Goal: Task Accomplishment & Management: Complete application form

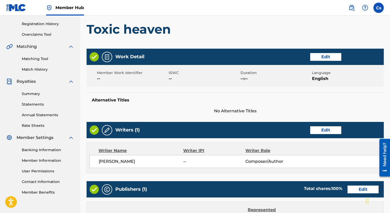
scroll to position [207, 0]
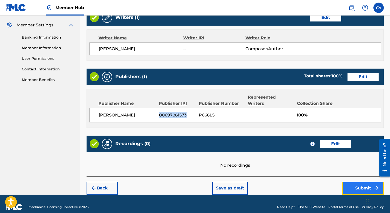
click at [349, 182] on button "Submit" at bounding box center [362, 188] width 41 height 13
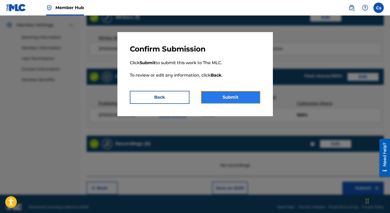
click at [214, 97] on button "Submit" at bounding box center [231, 97] width 60 height 13
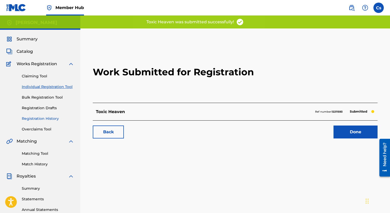
click at [46, 117] on link "Registration History" at bounding box center [48, 118] width 52 height 5
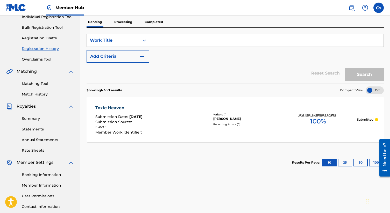
scroll to position [68, 0]
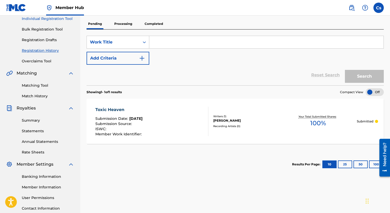
click at [61, 20] on link "Individual Registration Tool" at bounding box center [48, 18] width 52 height 5
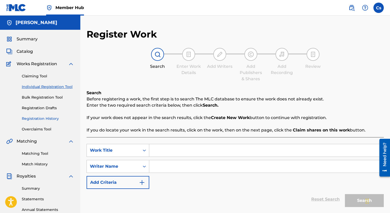
click at [37, 118] on link "Registration History" at bounding box center [48, 118] width 52 height 5
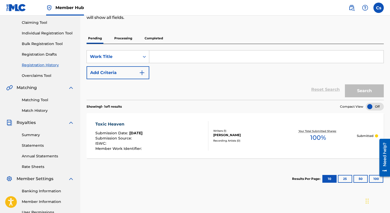
scroll to position [108, 0]
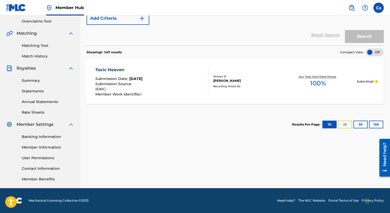
click at [343, 128] on button "25" at bounding box center [344, 125] width 14 height 8
click at [358, 126] on button "50" at bounding box center [360, 125] width 14 height 8
click at [370, 123] on button "100" at bounding box center [376, 125] width 14 height 8
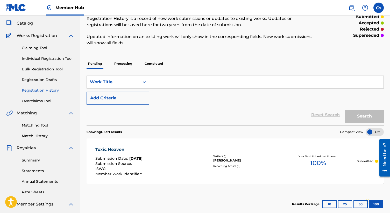
scroll to position [0, 0]
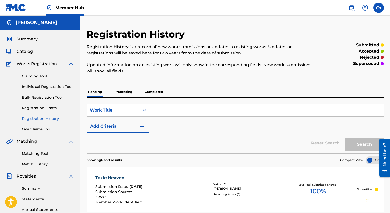
click at [173, 106] on input "Search Form" at bounding box center [266, 110] width 234 height 12
type input "[PERSON_NAME], [PERSON_NAME]"
click at [349, 141] on button "Search" at bounding box center [363, 144] width 39 height 13
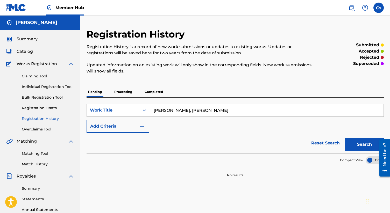
click at [20, 48] on div "Summary Catalog Works Registration Claiming Tool Individual Registration Tool B…" at bounding box center [40, 163] width 80 height 266
click at [20, 52] on span "Catalog" at bounding box center [25, 51] width 16 height 6
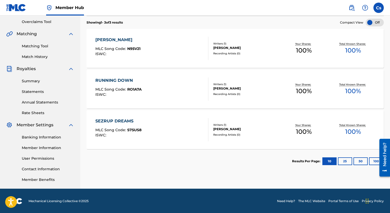
scroll to position [108, 0]
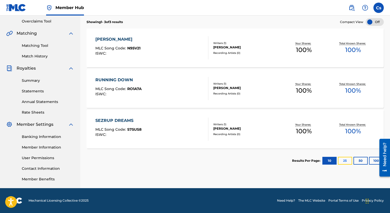
click at [344, 159] on button "25" at bounding box center [344, 161] width 14 height 8
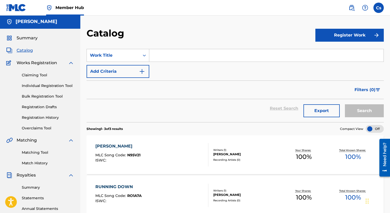
scroll to position [0, 0]
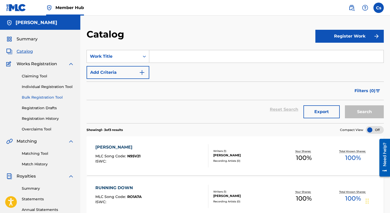
click at [38, 95] on link "Bulk Registration Tool" at bounding box center [48, 97] width 52 height 5
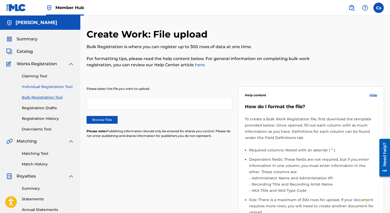
click at [41, 86] on link "Individual Registration Tool" at bounding box center [48, 86] width 52 height 5
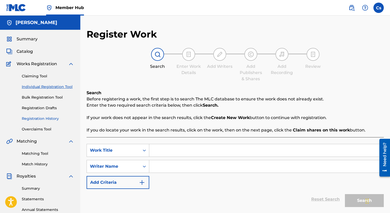
click at [40, 117] on link "Registration History" at bounding box center [48, 118] width 52 height 5
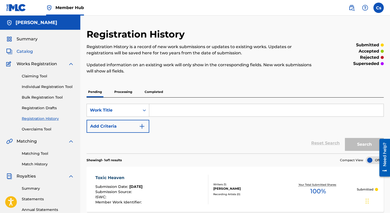
click at [28, 53] on span "Catalog" at bounding box center [25, 51] width 16 height 6
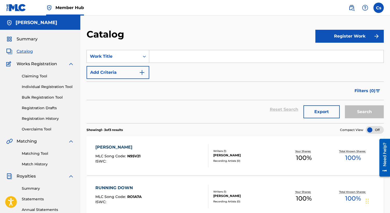
click at [159, 149] on div "NIA QUEEN MLC Song Code : N95V21 ISWC :" at bounding box center [151, 155] width 113 height 23
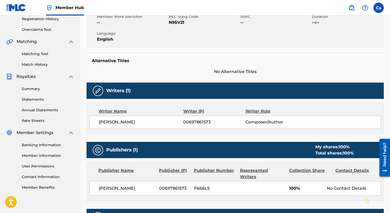
scroll to position [54, 0]
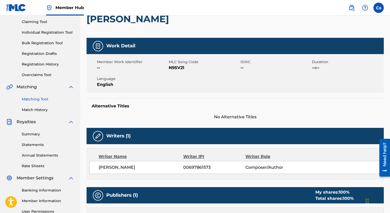
click at [43, 98] on link "Matching Tool" at bounding box center [48, 99] width 52 height 5
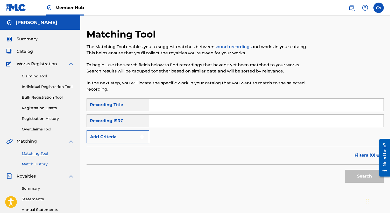
click at [34, 164] on link "Match History" at bounding box center [48, 163] width 52 height 5
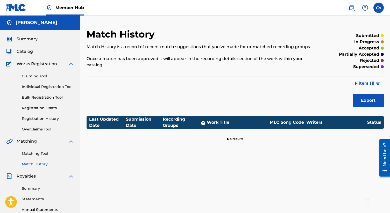
click at [114, 85] on div "Filter Submission Status Filter submitted accepted partially accepted rejected …" at bounding box center [234, 83] width 297 height 13
click at [27, 64] on span "Works Registration" at bounding box center [37, 64] width 40 height 6
click at [27, 41] on span "Summary" at bounding box center [27, 39] width 21 height 6
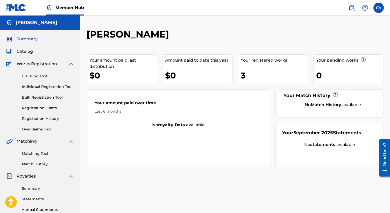
click at [28, 55] on div "Summary Catalog Works Registration Claiming Tool Individual Registration Tool B…" at bounding box center [40, 163] width 80 height 266
click at [28, 51] on span "Catalog" at bounding box center [25, 51] width 16 height 6
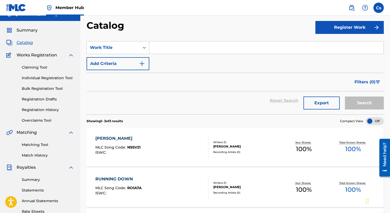
scroll to position [8, 0]
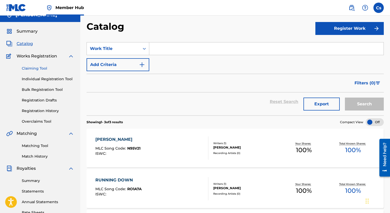
click at [25, 69] on link "Claiming Tool" at bounding box center [48, 68] width 52 height 5
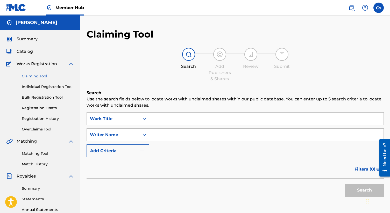
click at [163, 118] on input "Search Form" at bounding box center [266, 119] width 234 height 12
type input "toxic heaven"
click at [348, 194] on button "Search" at bounding box center [363, 190] width 39 height 13
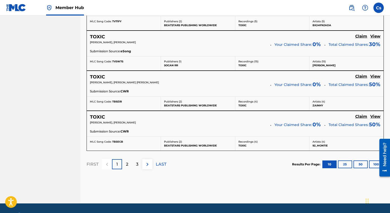
scroll to position [457, 0]
click at [126, 166] on p "2" at bounding box center [127, 164] width 2 height 6
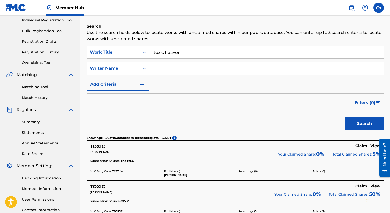
scroll to position [63, 0]
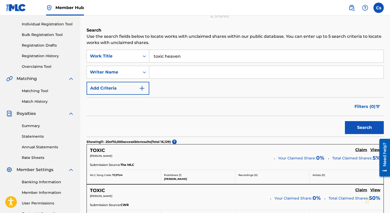
click at [166, 73] on input "Search Form" at bounding box center [266, 72] width 234 height 12
type input "[PERSON_NAME]"
click at [356, 129] on button "Search" at bounding box center [363, 127] width 39 height 13
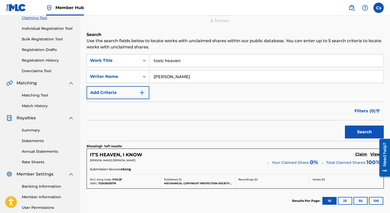
scroll to position [56, 0]
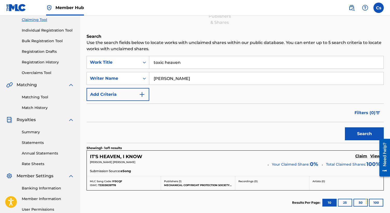
click at [186, 78] on input "[PERSON_NAME]" at bounding box center [266, 78] width 234 height 12
type input "realyoungcartel"
click at [353, 137] on button "Search" at bounding box center [363, 133] width 39 height 13
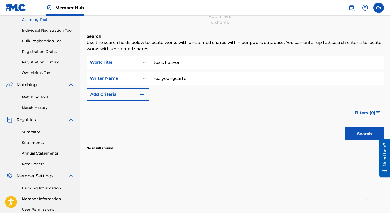
click at [205, 78] on input "realyoungcartel" at bounding box center [266, 78] width 234 height 12
type input "[PERSON_NAME]"
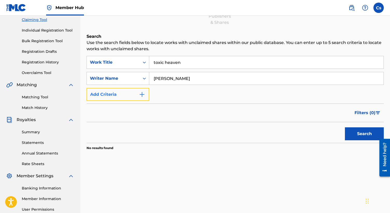
click at [142, 93] on img "Search Form" at bounding box center [142, 94] width 6 height 6
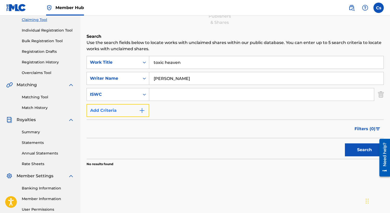
click at [142, 109] on img "Search Form" at bounding box center [142, 110] width 6 height 6
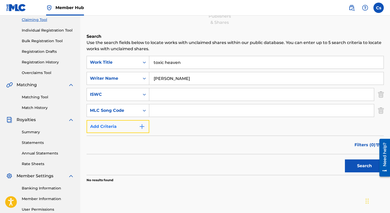
click at [140, 127] on img "Search Form" at bounding box center [142, 126] width 6 height 6
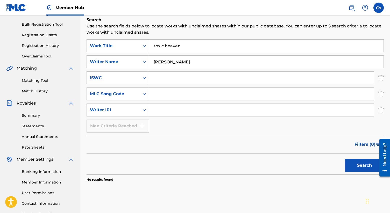
scroll to position [76, 0]
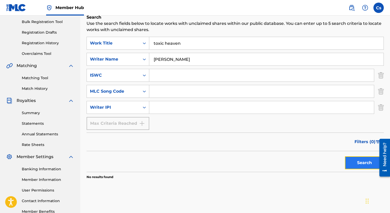
click at [346, 163] on button "Search" at bounding box center [363, 162] width 39 height 13
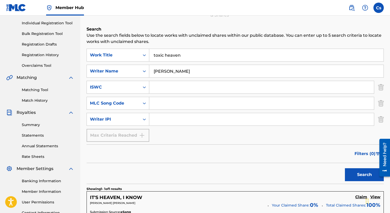
scroll to position [62, 0]
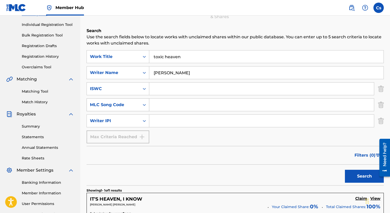
click at [145, 103] on icon "Search Form" at bounding box center [144, 104] width 5 height 5
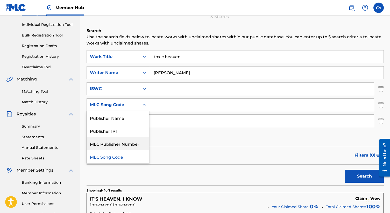
click at [133, 141] on div "MLC Publisher Number" at bounding box center [118, 143] width 62 height 13
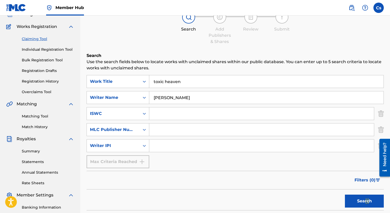
scroll to position [35, 0]
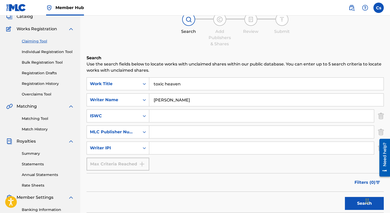
click at [42, 29] on span "Works Registration" at bounding box center [37, 29] width 40 height 6
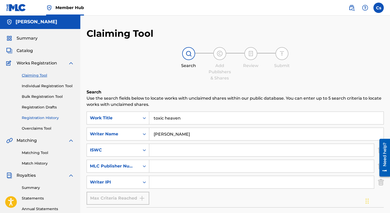
scroll to position [0, 0]
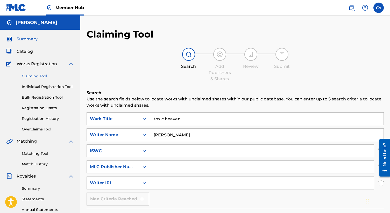
click at [24, 37] on span "Summary" at bounding box center [27, 39] width 21 height 6
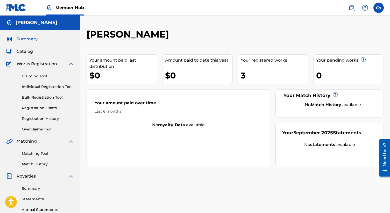
click at [271, 64] on div "Your registered works 3" at bounding box center [273, 69] width 70 height 30
click at [286, 68] on div "Your registered works 3" at bounding box center [273, 69] width 70 height 30
click at [244, 70] on div "3" at bounding box center [273, 76] width 67 height 12
click at [44, 85] on link "Individual Registration Tool" at bounding box center [48, 86] width 52 height 5
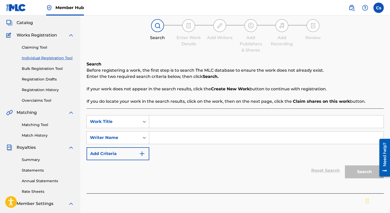
scroll to position [36, 0]
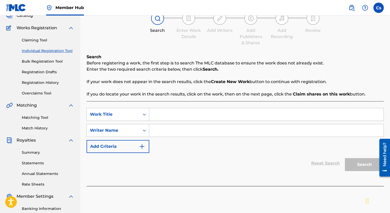
click at [149, 112] on input "Search Form" at bounding box center [266, 114] width 234 height 12
type input "t"
click at [163, 128] on input "Search Form" at bounding box center [266, 130] width 234 height 12
type input "c"
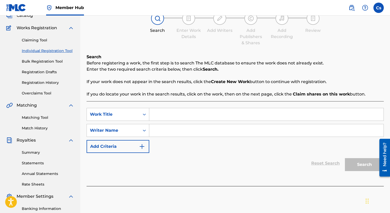
type input "u"
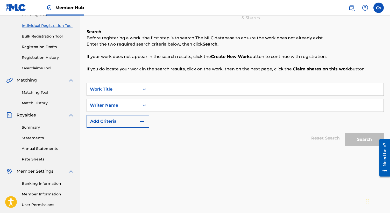
scroll to position [55, 0]
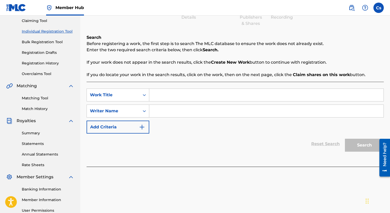
click at [159, 95] on input "Search Form" at bounding box center [266, 95] width 234 height 12
type input "help"
click at [158, 110] on input "Search Form" at bounding box center [266, 111] width 234 height 12
type input "c"
click at [336, 143] on link "Reset Search" at bounding box center [325, 143] width 34 height 11
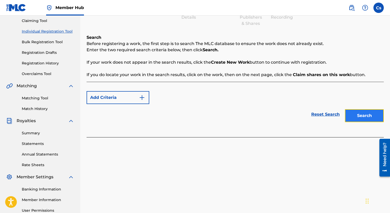
click at [357, 117] on button "Search" at bounding box center [363, 115] width 39 height 13
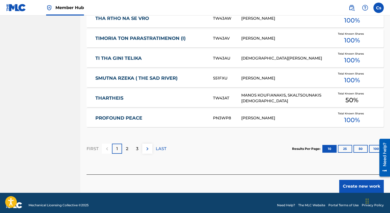
scroll to position [317, 0]
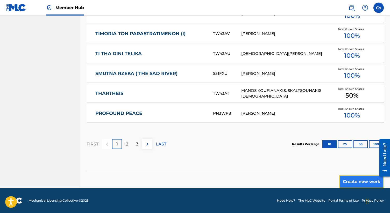
click at [356, 181] on button "Create new work" at bounding box center [361, 181] width 45 height 13
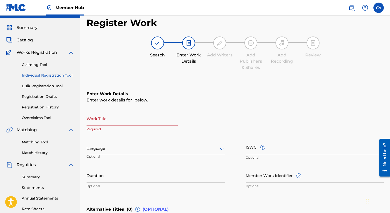
scroll to position [10, 0]
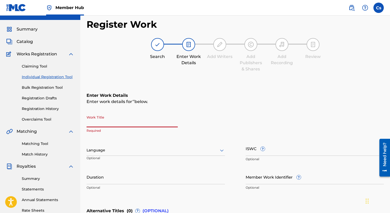
paste input "truth or lies"
type input "truth or lies"
click at [121, 149] on div "Language" at bounding box center [155, 150] width 138 height 11
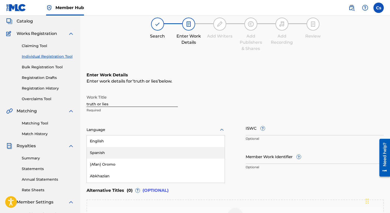
scroll to position [31, 0]
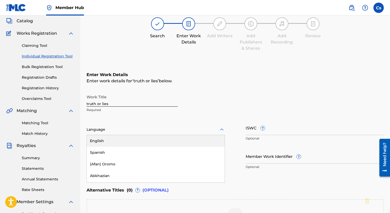
click at [121, 141] on div "English" at bounding box center [156, 141] width 138 height 12
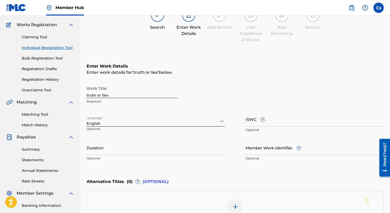
scroll to position [43, 0]
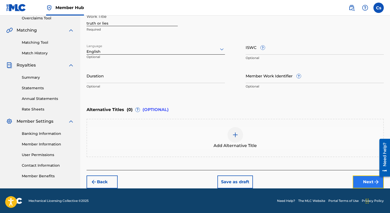
click at [358, 179] on button "Next" at bounding box center [367, 181] width 31 height 13
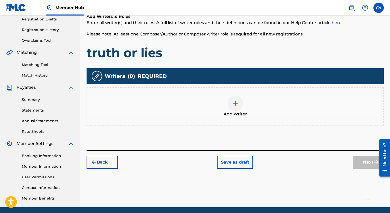
scroll to position [90, 0]
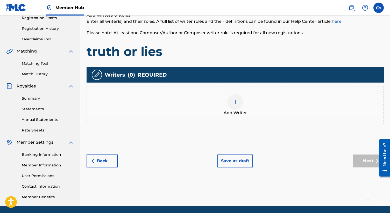
click at [237, 100] on img at bounding box center [235, 102] width 6 height 6
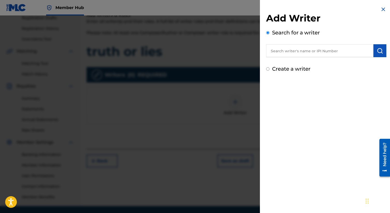
click at [268, 68] on input "Create a writer" at bounding box center [267, 68] width 3 height 3
radio input "false"
radio input "true"
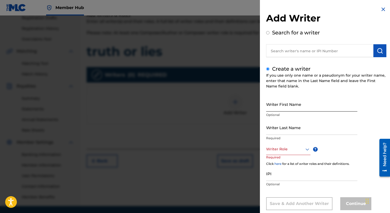
click at [274, 108] on input "Writer First Name" at bounding box center [311, 104] width 91 height 15
type input "[PERSON_NAME]"
type input "smith"
click at [297, 148] on div "Writer Role" at bounding box center [288, 149] width 44 height 12
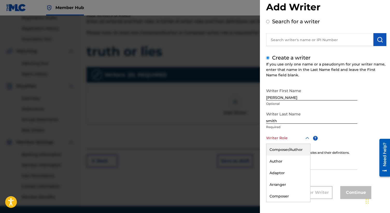
click at [292, 149] on div "Composer/Author" at bounding box center [288, 150] width 44 height 12
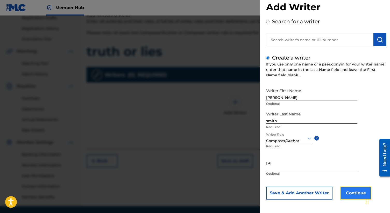
click at [352, 190] on button "Continue" at bounding box center [355, 193] width 31 height 13
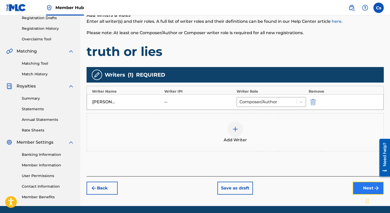
click at [359, 186] on button "Next" at bounding box center [367, 188] width 31 height 13
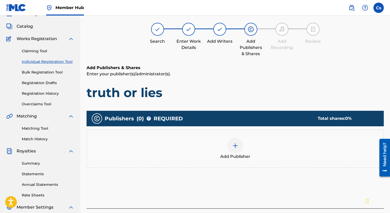
scroll to position [23, 0]
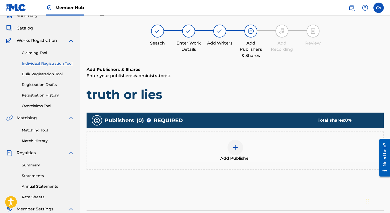
click at [231, 150] on div at bounding box center [235, 148] width 16 height 16
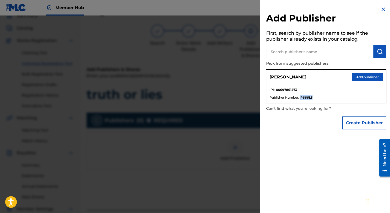
drag, startPoint x: 313, startPoint y: 96, endPoint x: 300, endPoint y: 98, distance: 13.4
click at [300, 98] on li "Publisher Number : P666L5" at bounding box center [325, 97] width 113 height 5
copy strong "P666L5"
click at [359, 75] on button "Add publisher" at bounding box center [366, 77] width 31 height 8
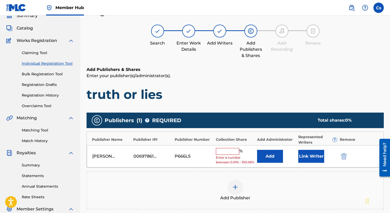
click at [218, 151] on input "text" at bounding box center [227, 151] width 23 height 7
type input "100"
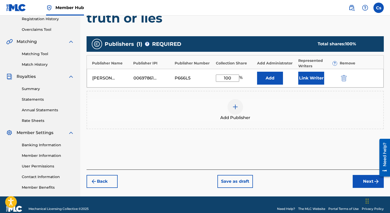
scroll to position [108, 0]
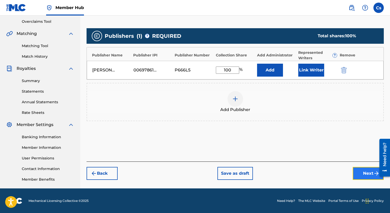
click at [362, 173] on button "Next" at bounding box center [367, 173] width 31 height 13
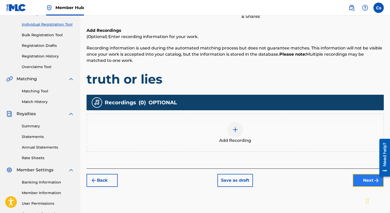
click at [355, 181] on button "Next" at bounding box center [367, 180] width 31 height 13
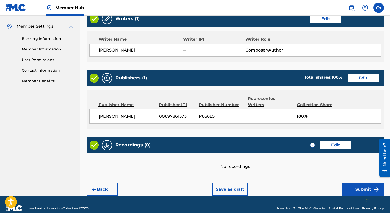
scroll to position [207, 0]
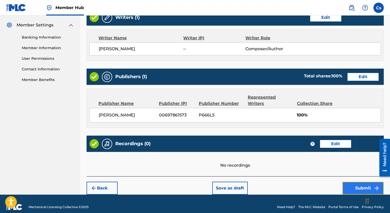
click at [349, 182] on button "Submit" at bounding box center [362, 188] width 41 height 13
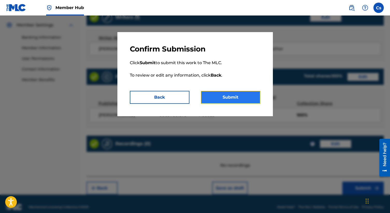
click at [225, 97] on button "Submit" at bounding box center [231, 97] width 60 height 13
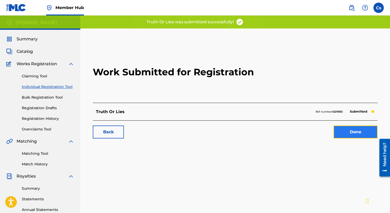
click at [339, 134] on link "Done" at bounding box center [355, 132] width 44 height 13
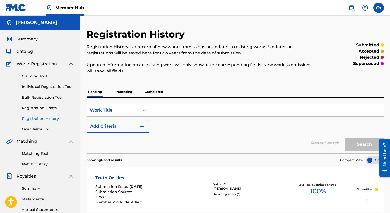
click at [128, 91] on p "Processing" at bounding box center [123, 91] width 21 height 11
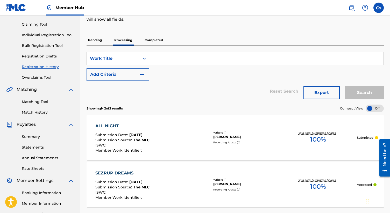
scroll to position [10, 0]
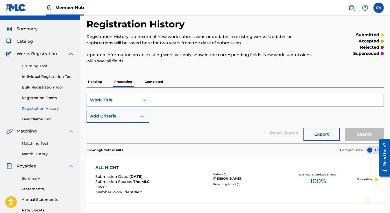
click at [154, 82] on p "Completed" at bounding box center [153, 81] width 21 height 11
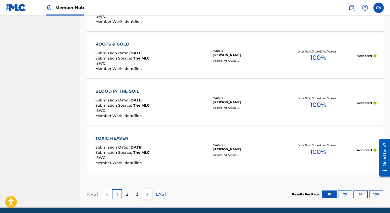
scroll to position [504, 0]
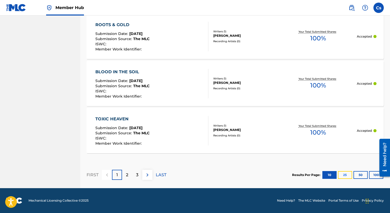
click at [343, 176] on button "25" at bounding box center [344, 175] width 14 height 8
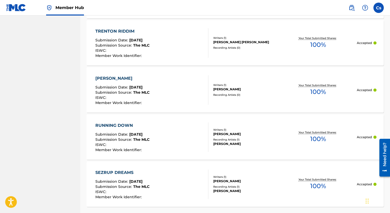
scroll to position [1114, 0]
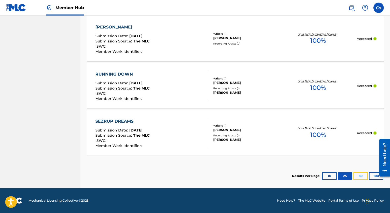
click at [357, 174] on button "50" at bounding box center [360, 176] width 14 height 8
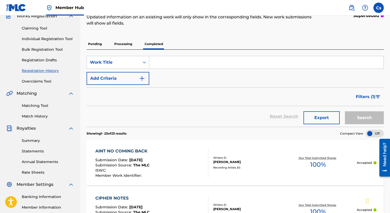
scroll to position [0, 0]
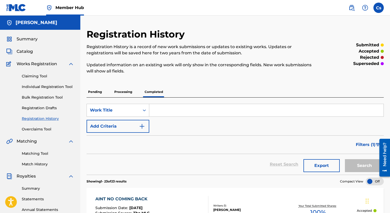
click at [99, 92] on p "Pending" at bounding box center [94, 91] width 17 height 11
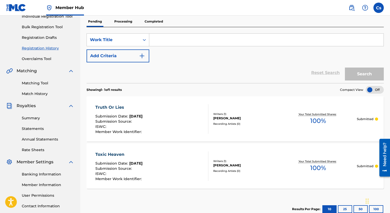
scroll to position [71, 0]
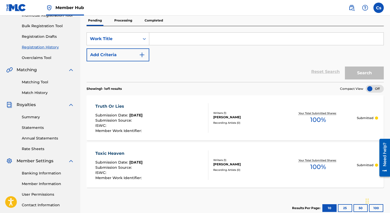
click at [337, 124] on div "Your Total Submitted Shares: 100 %" at bounding box center [318, 118] width 78 height 16
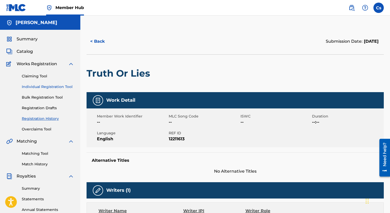
click at [41, 88] on link "Individual Registration Tool" at bounding box center [48, 86] width 52 height 5
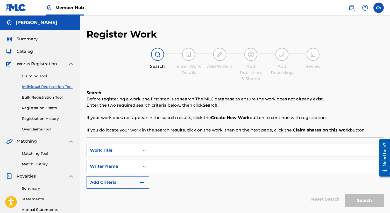
click at [164, 153] on input "Search Form" at bounding box center [266, 150] width 234 height 12
type input "cv"
click at [161, 165] on input "Search Form" at bounding box center [266, 166] width 234 height 12
type input "b"
click at [324, 198] on link "Reset Search" at bounding box center [325, 199] width 34 height 11
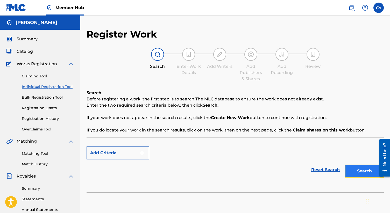
click at [358, 172] on button "Search" at bounding box center [363, 171] width 39 height 13
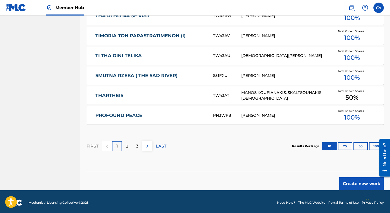
scroll to position [317, 0]
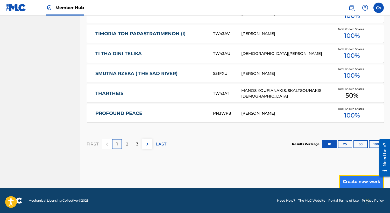
click at [352, 181] on button "Create new work" at bounding box center [361, 181] width 45 height 13
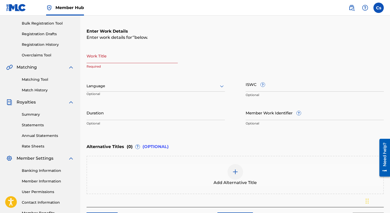
scroll to position [70, 0]
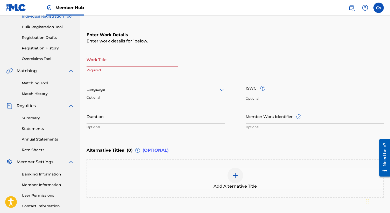
click at [143, 61] on input "Work Title" at bounding box center [131, 59] width 91 height 15
paste input "P666L5"
type input "P666L5"
click at [139, 65] on input "P666L5" at bounding box center [131, 59] width 91 height 15
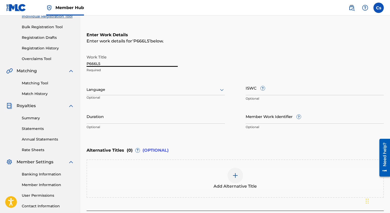
click at [139, 65] on input "P666L5" at bounding box center [131, 59] width 91 height 15
type input "show me"
click at [216, 90] on div at bounding box center [155, 89] width 138 height 6
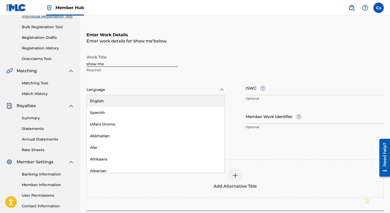
click at [187, 104] on div "English" at bounding box center [156, 101] width 138 height 12
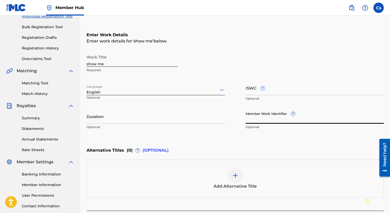
click at [283, 120] on input "Member Work Identifier ?" at bounding box center [314, 116] width 138 height 15
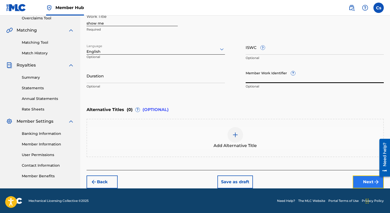
click at [357, 181] on button "Next" at bounding box center [367, 181] width 31 height 13
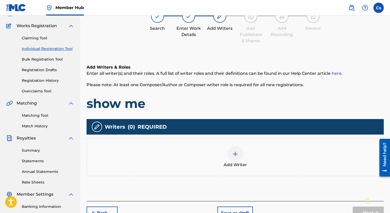
scroll to position [69, 0]
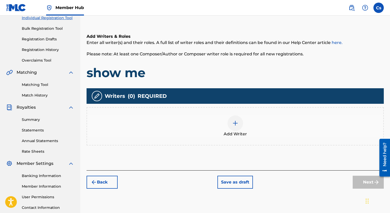
click at [238, 124] on img at bounding box center [235, 123] width 6 height 6
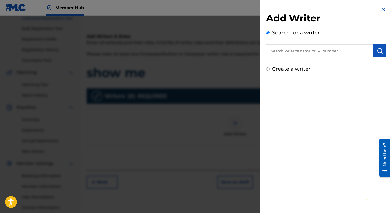
click at [267, 67] on input "Create a writer" at bounding box center [267, 68] width 3 height 3
radio input "false"
radio input "true"
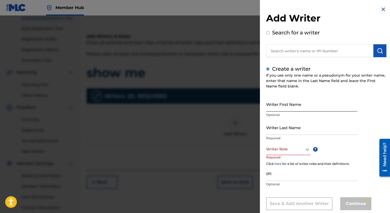
click at [278, 108] on input "Writer First Name" at bounding box center [311, 104] width 91 height 15
type input "[PERSON_NAME]"
type input "smith"
click at [290, 151] on div "Writer Role" at bounding box center [288, 149] width 44 height 12
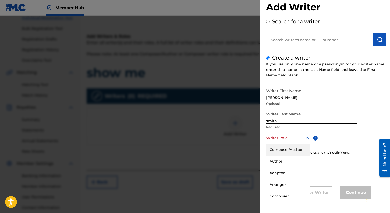
click at [290, 151] on div "Composer/Author" at bounding box center [288, 150] width 44 height 12
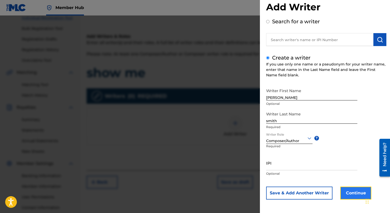
click at [356, 192] on button "Continue" at bounding box center [355, 193] width 31 height 13
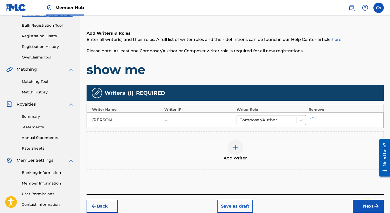
scroll to position [82, 0]
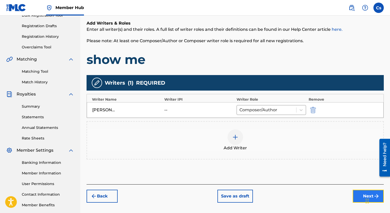
click at [358, 199] on button "Next" at bounding box center [367, 196] width 31 height 13
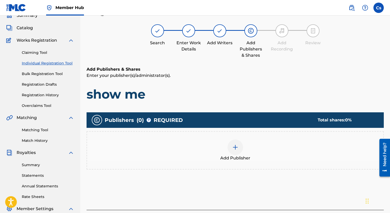
scroll to position [23, 0]
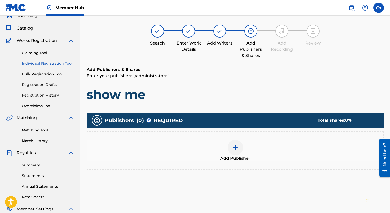
click at [240, 146] on div at bounding box center [235, 148] width 16 height 16
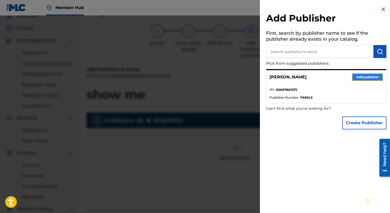
click at [360, 79] on button "Add publisher" at bounding box center [366, 77] width 31 height 8
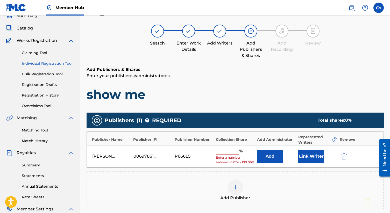
click at [230, 151] on input "text" at bounding box center [227, 151] width 23 height 7
type input "100"
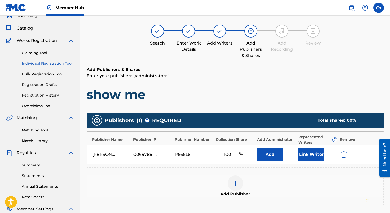
scroll to position [71, 0]
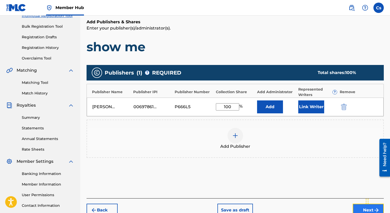
click at [359, 204] on button "Next" at bounding box center [367, 210] width 31 height 13
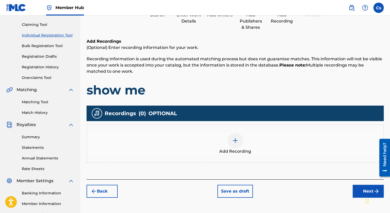
scroll to position [108, 0]
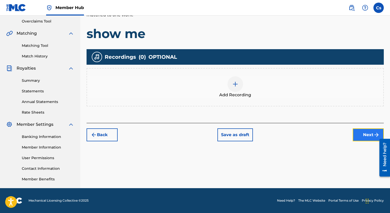
click at [358, 137] on button "Next" at bounding box center [367, 134] width 31 height 13
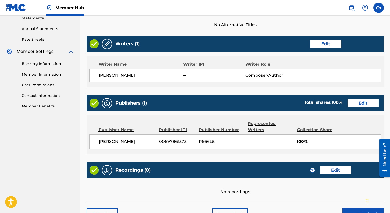
scroll to position [191, 0]
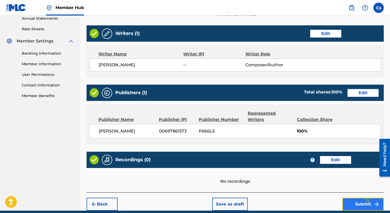
click at [361, 198] on button "Submit" at bounding box center [362, 204] width 41 height 13
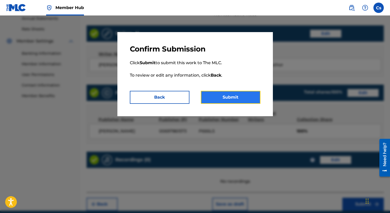
click at [241, 94] on button "Submit" at bounding box center [231, 97] width 60 height 13
